Goal: Task Accomplishment & Management: Manage account settings

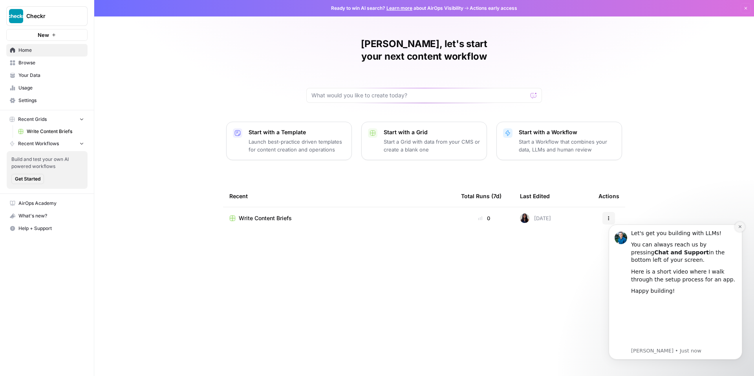
click at [740, 227] on icon "Dismiss notification" at bounding box center [740, 227] width 4 height 4
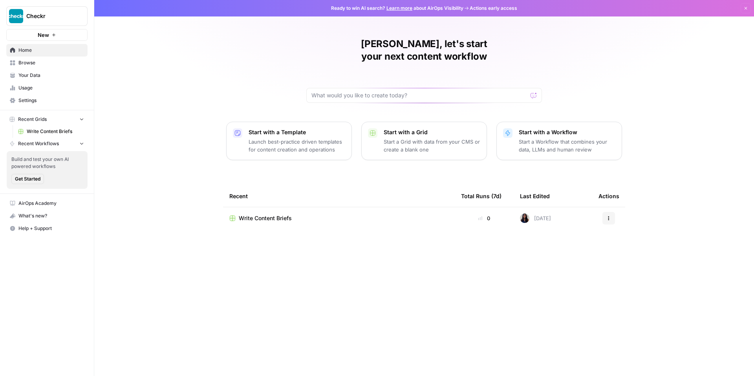
click at [34, 101] on span "Settings" at bounding box center [51, 100] width 66 height 7
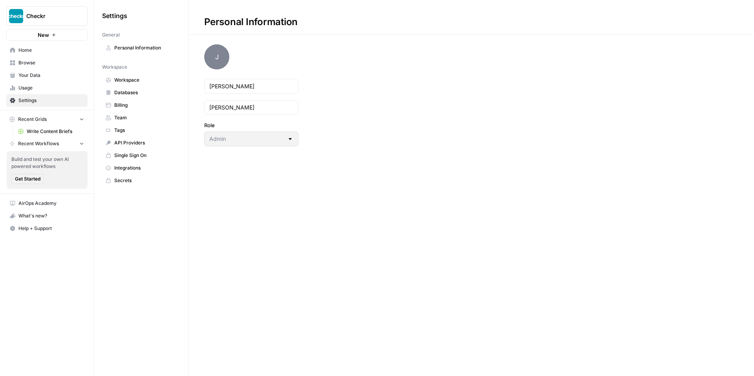
click at [133, 77] on span "Workspace" at bounding box center [145, 80] width 62 height 7
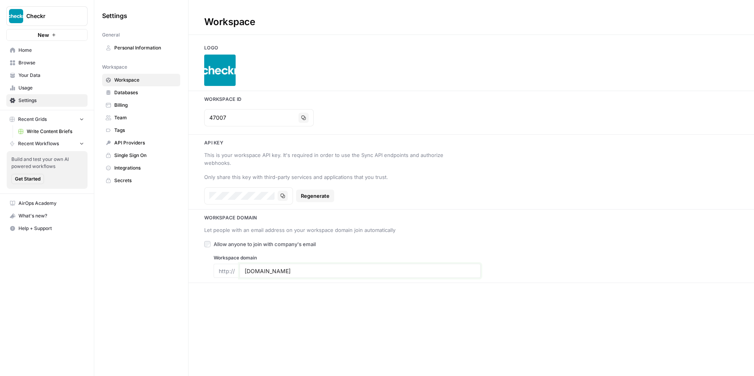
click at [301, 268] on input "[DOMAIN_NAME]" at bounding box center [360, 271] width 231 height 7
click at [306, 268] on input "[DOMAIN_NAME]" at bounding box center [360, 271] width 231 height 7
type input "[DOMAIN_NAME]"
click at [334, 333] on div "Workspace Logo Workspace Id 47007 Copy Api key This is your workspace API key. …" at bounding box center [472, 188] width 566 height 376
click at [133, 91] on span "Databases" at bounding box center [145, 92] width 62 height 7
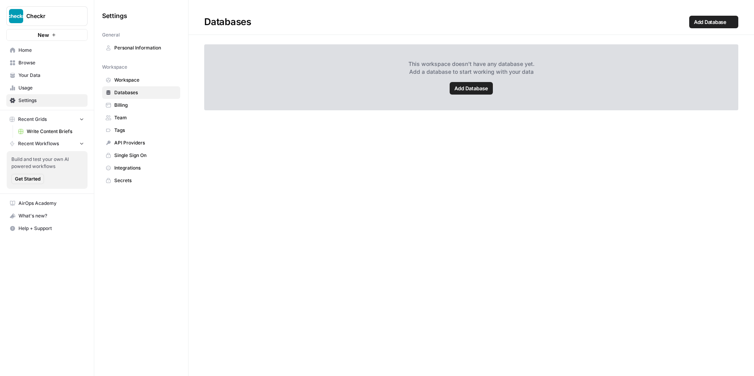
click at [136, 81] on span "Workspace" at bounding box center [145, 80] width 62 height 7
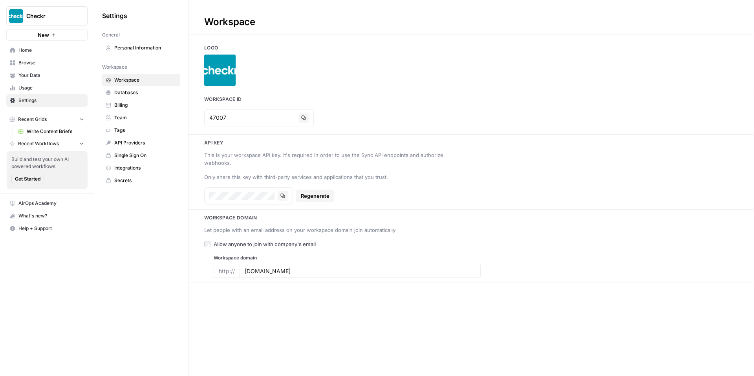
click at [233, 264] on div "http://" at bounding box center [227, 271] width 26 height 14
drag, startPoint x: 225, startPoint y: 262, endPoint x: 233, endPoint y: 251, distance: 14.0
click at [225, 264] on div "http://" at bounding box center [227, 271] width 26 height 14
click at [139, 92] on span "Databases" at bounding box center [145, 92] width 62 height 7
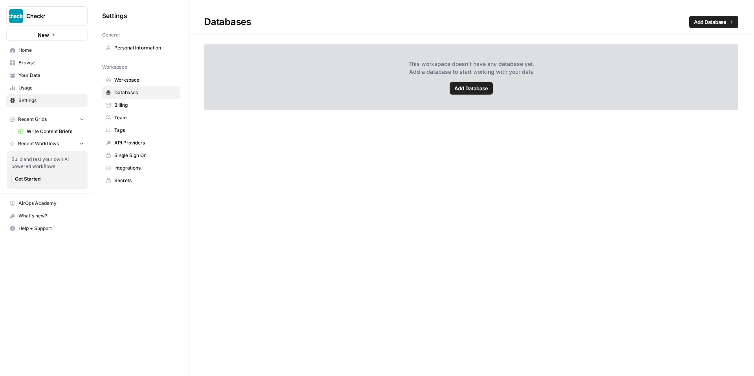
click at [132, 104] on span "Billing" at bounding box center [145, 105] width 62 height 7
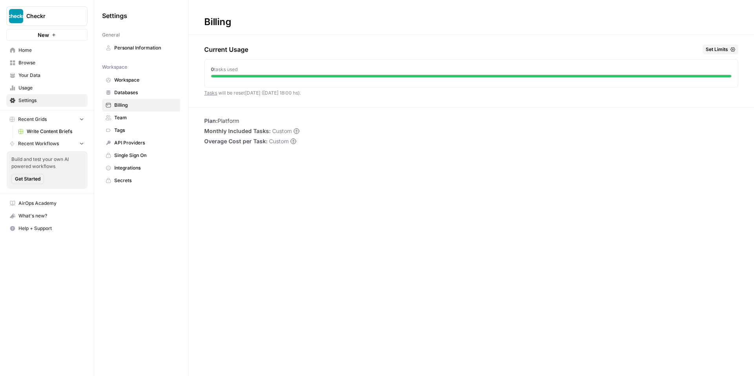
click at [130, 117] on span "Team" at bounding box center [145, 117] width 62 height 7
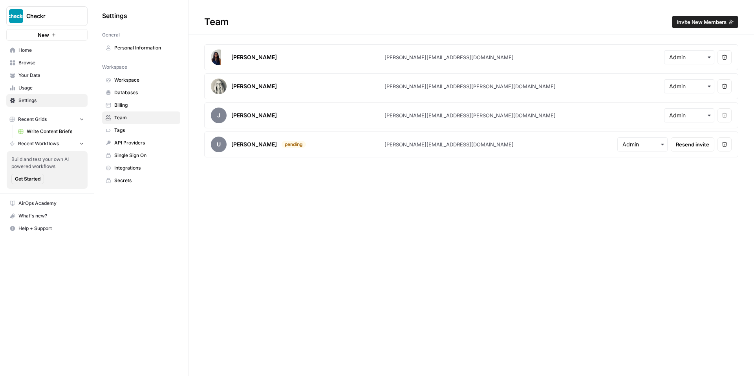
click at [33, 51] on span "Home" at bounding box center [51, 50] width 66 height 7
